Goal: Transaction & Acquisition: Purchase product/service

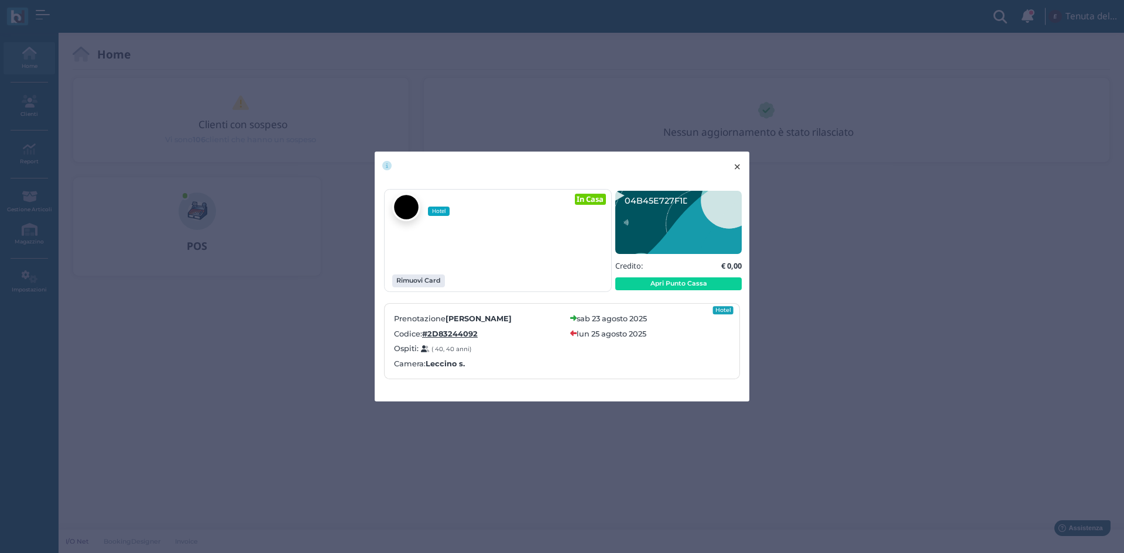
click at [741, 165] on span "×" at bounding box center [737, 166] width 9 height 15
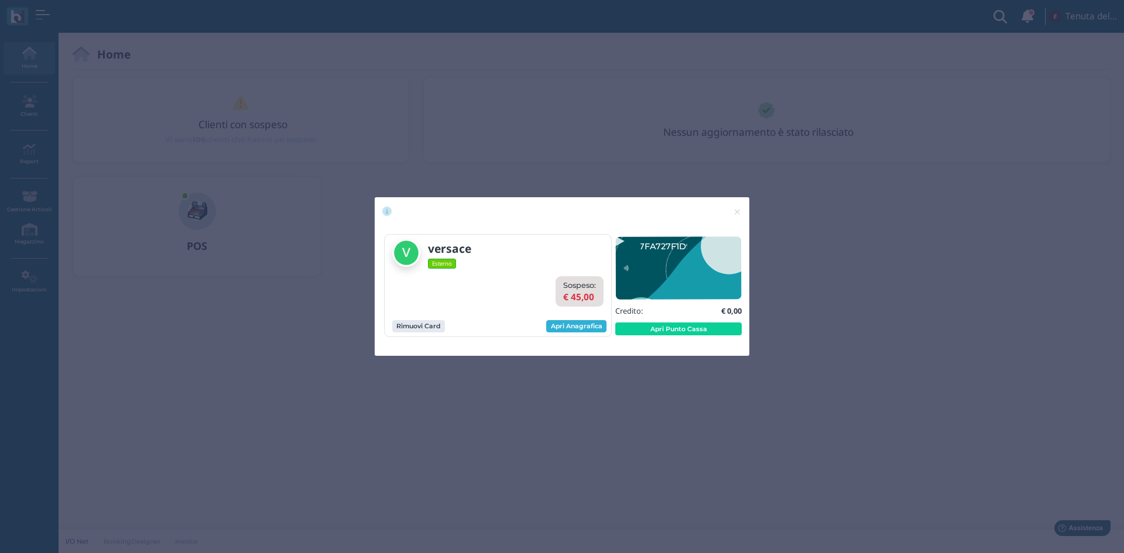
click at [589, 328] on link "Apri Anagrafica" at bounding box center [576, 326] width 60 height 13
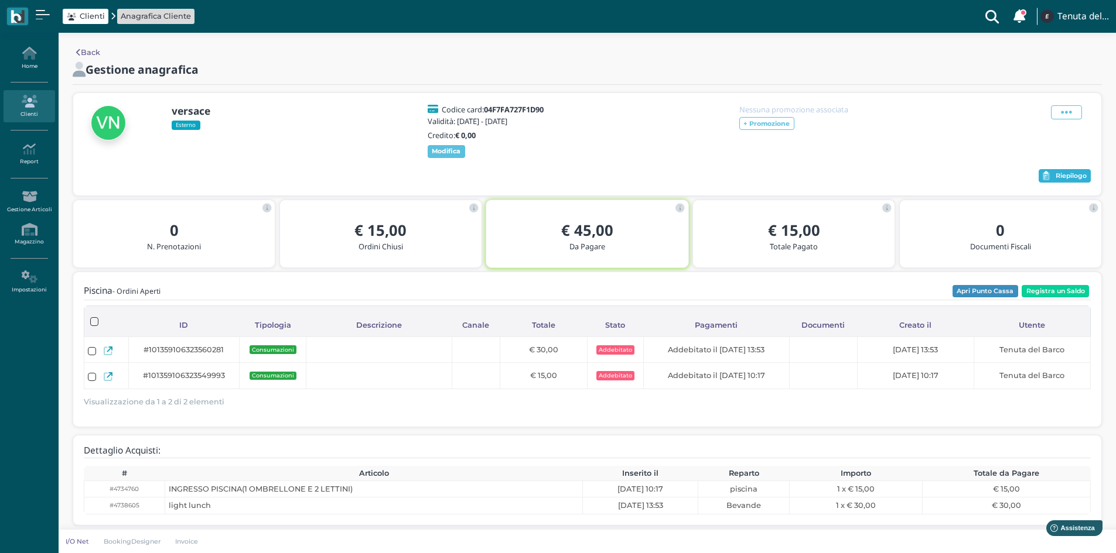
click at [1072, 180] on span "Riepilogo" at bounding box center [1070, 176] width 31 height 8
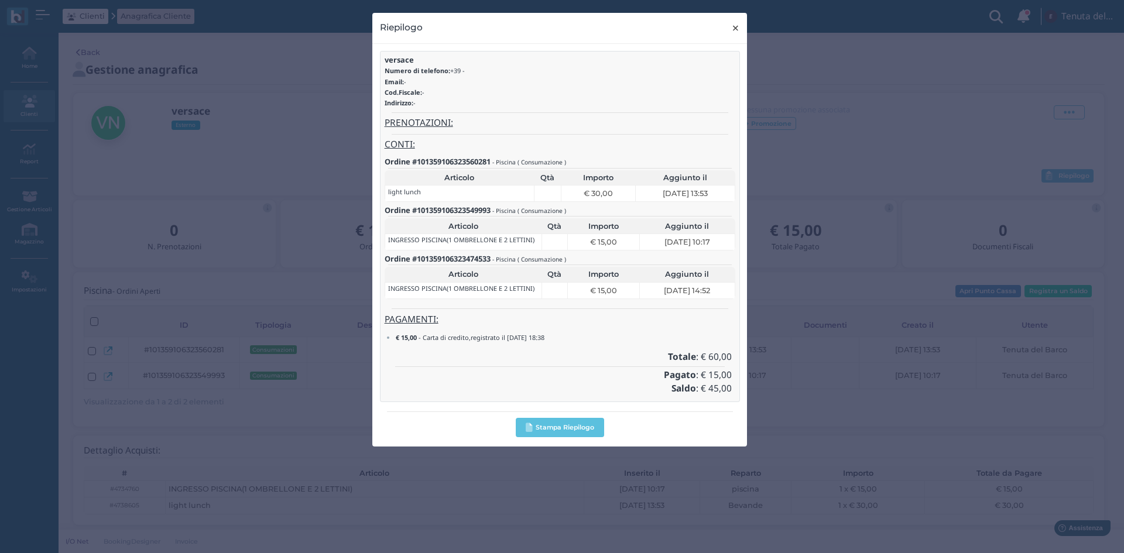
click at [738, 22] on span "×" at bounding box center [735, 27] width 9 height 15
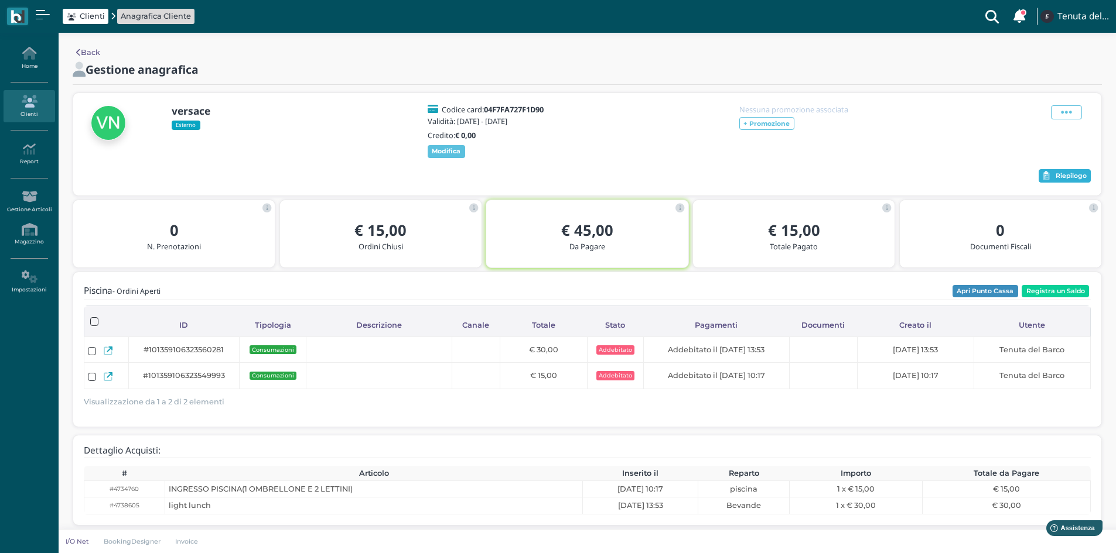
click at [1086, 180] on span "Riepilogo" at bounding box center [1070, 176] width 31 height 8
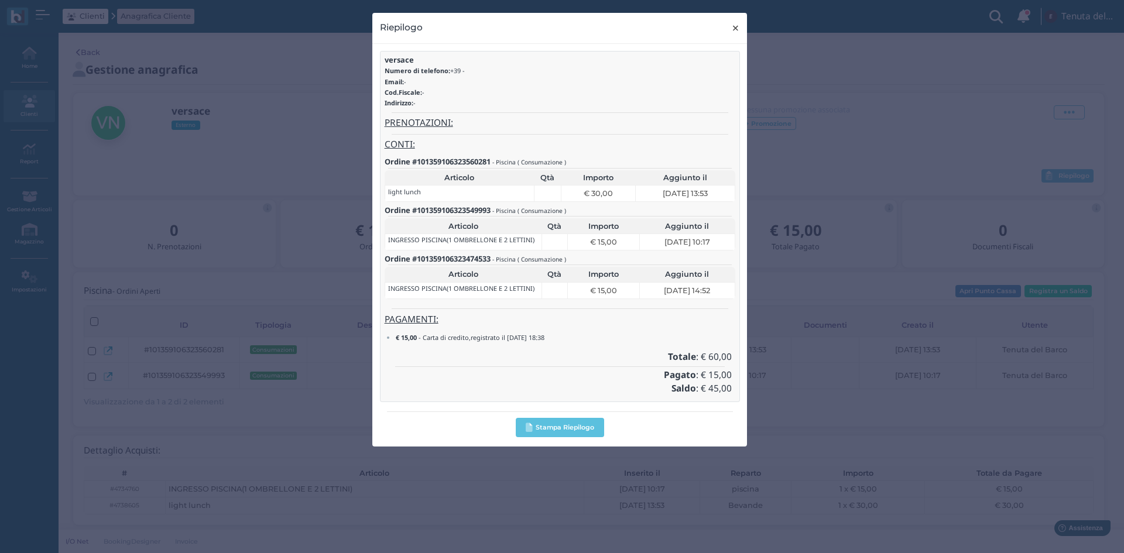
click at [735, 33] on span "×" at bounding box center [735, 27] width 9 height 15
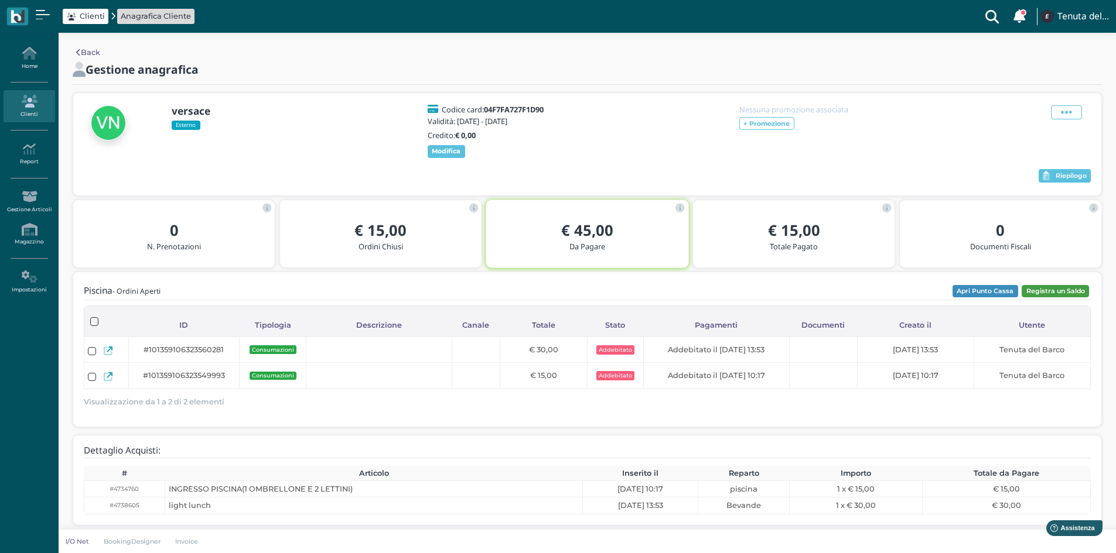
click at [1072, 297] on button "Registra un Saldo" at bounding box center [1054, 291] width 67 height 13
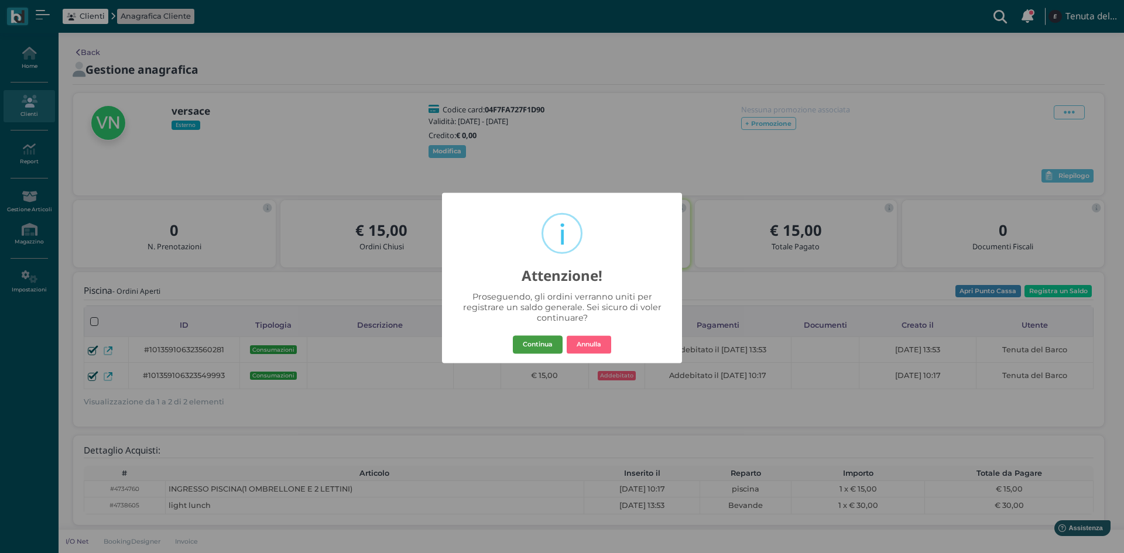
click at [545, 344] on button "Continua" at bounding box center [538, 345] width 50 height 19
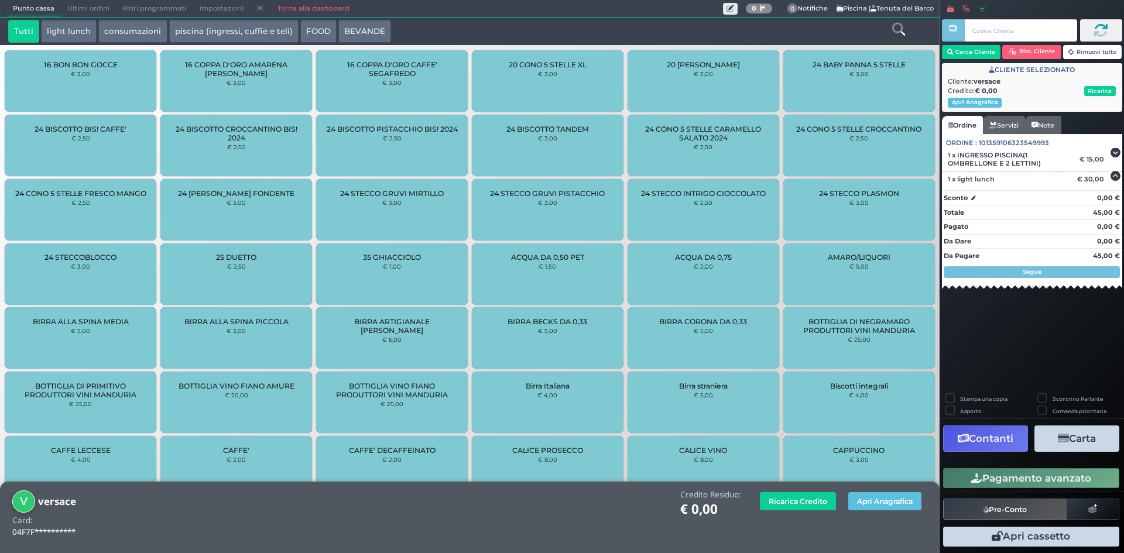
click at [1064, 439] on icon "button" at bounding box center [1063, 439] width 11 height 10
